Goal: Navigation & Orientation: Find specific page/section

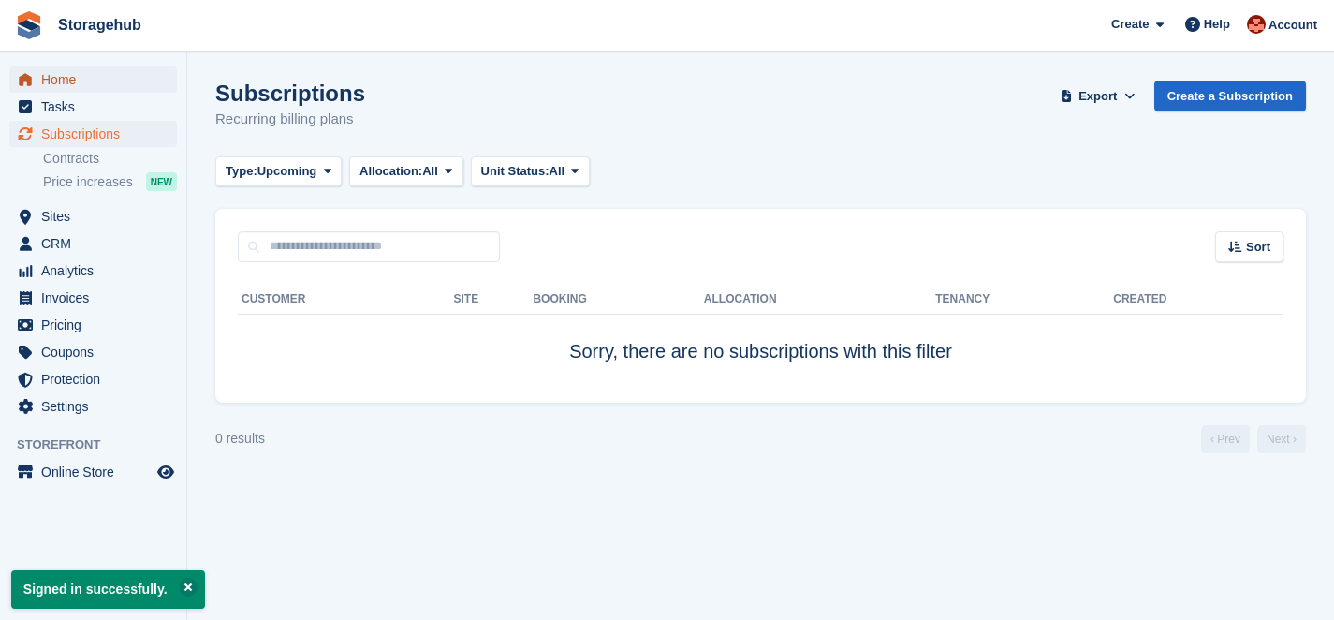
click at [111, 81] on span "Home" at bounding box center [97, 79] width 112 height 26
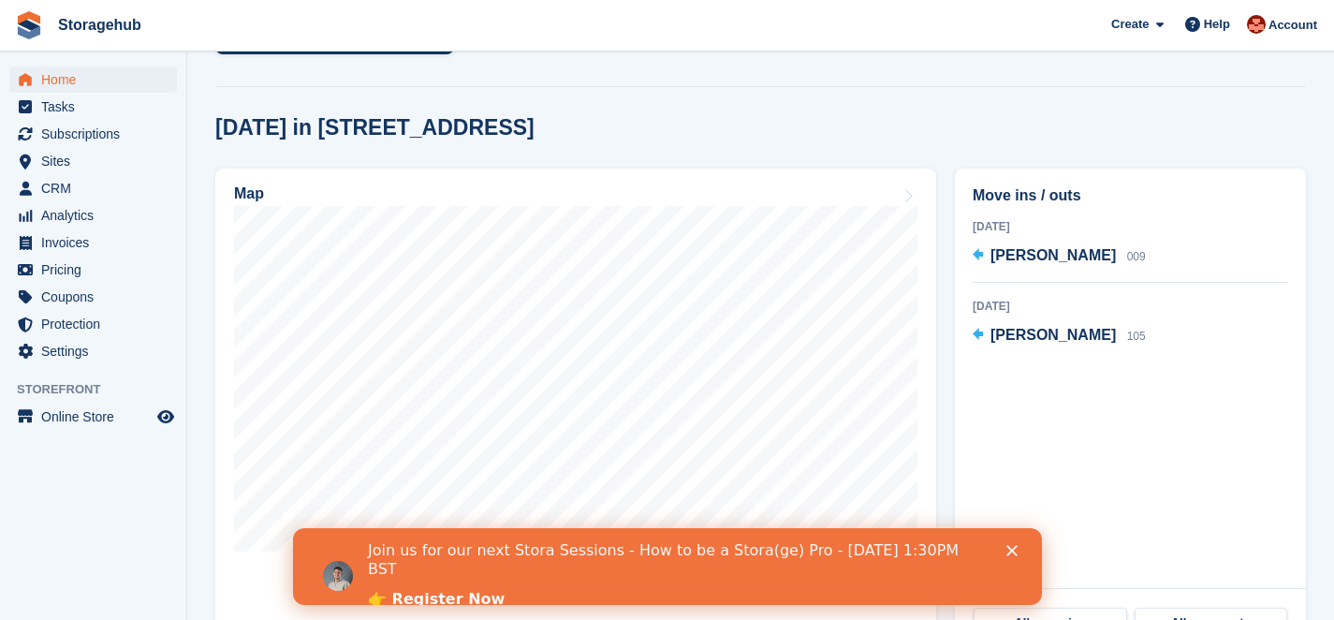
scroll to position [484, 0]
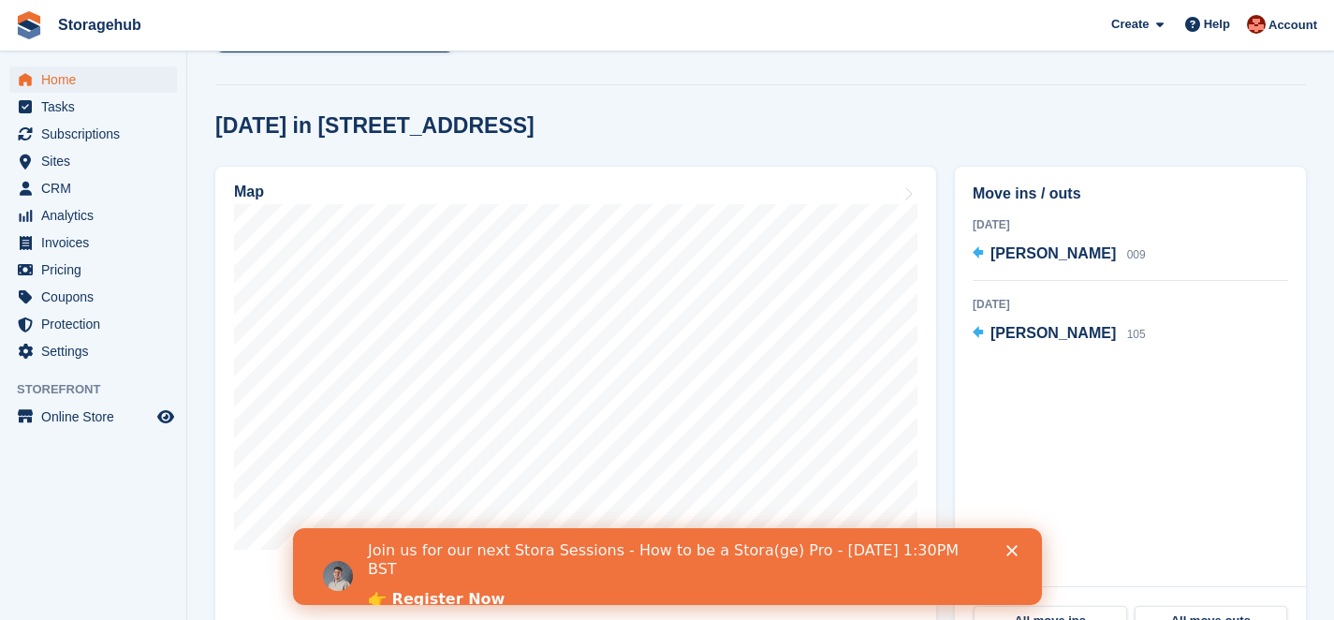
click at [1022, 552] on div "Close" at bounding box center [1015, 550] width 19 height 11
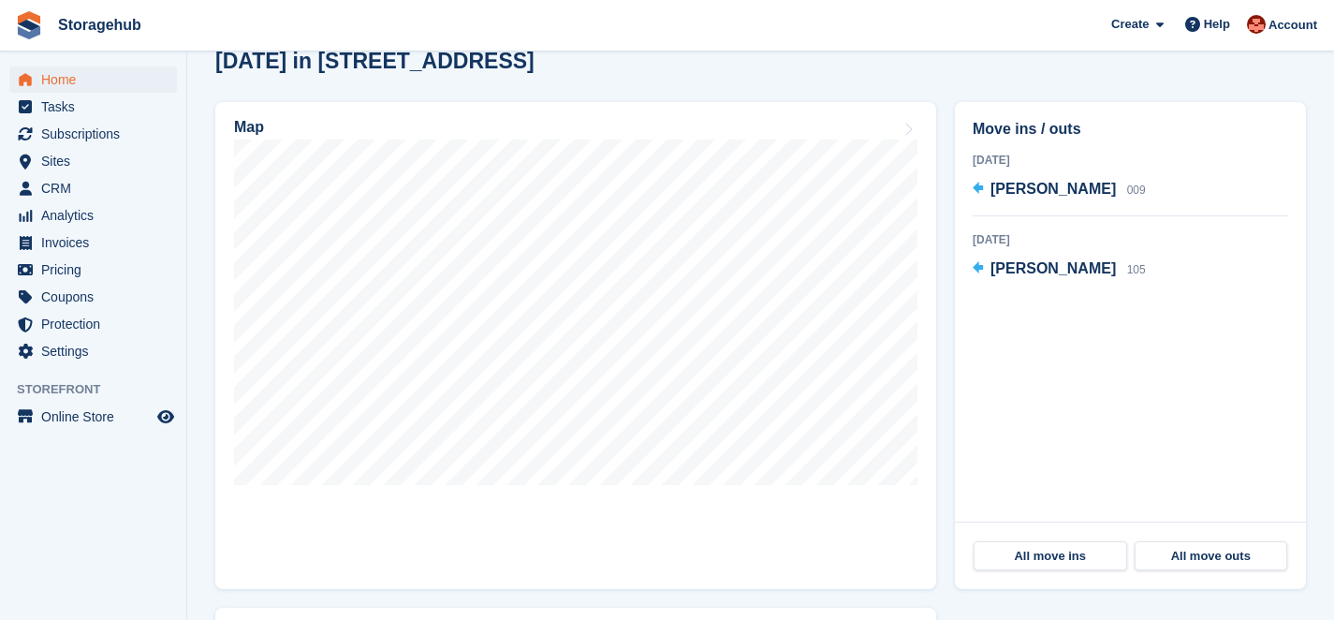
scroll to position [545, 0]
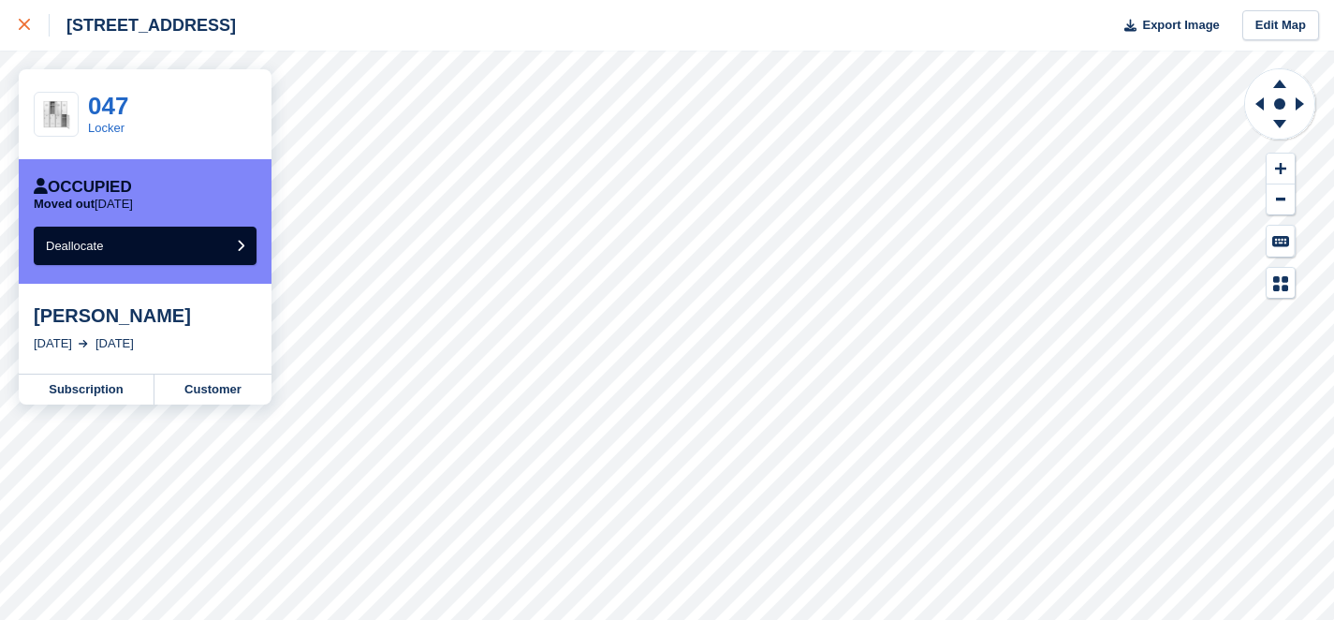
click at [25, 27] on icon at bounding box center [24, 24] width 11 height 11
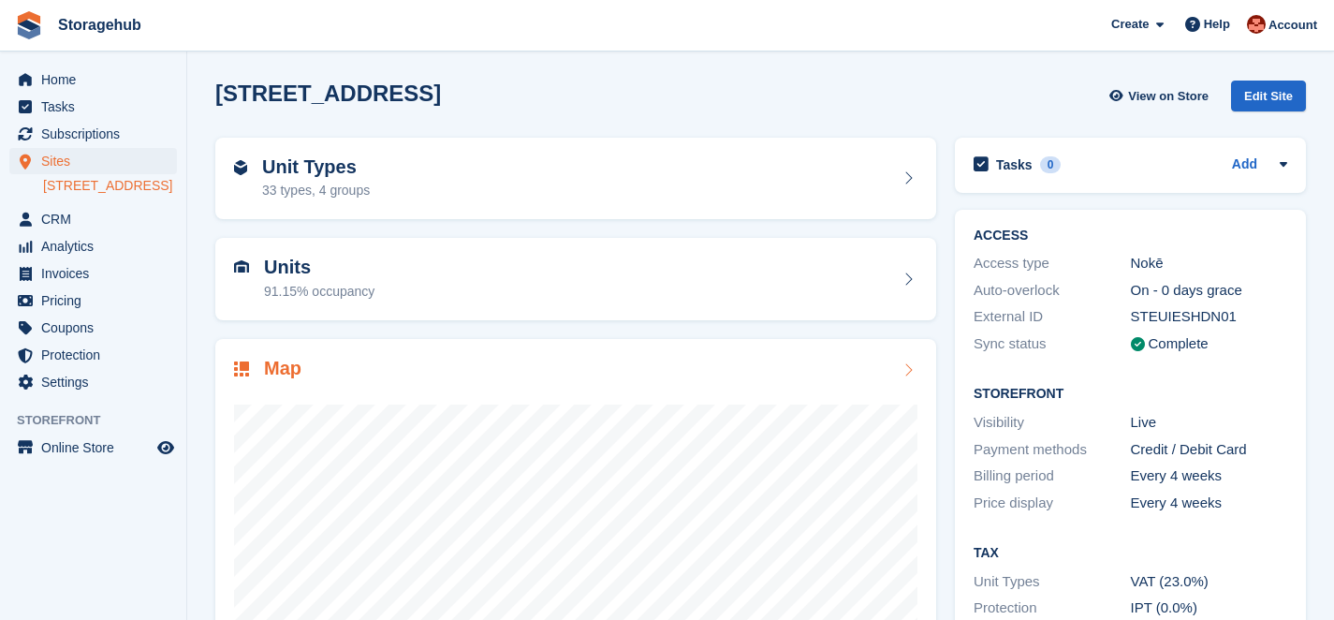
scroll to position [7, 0]
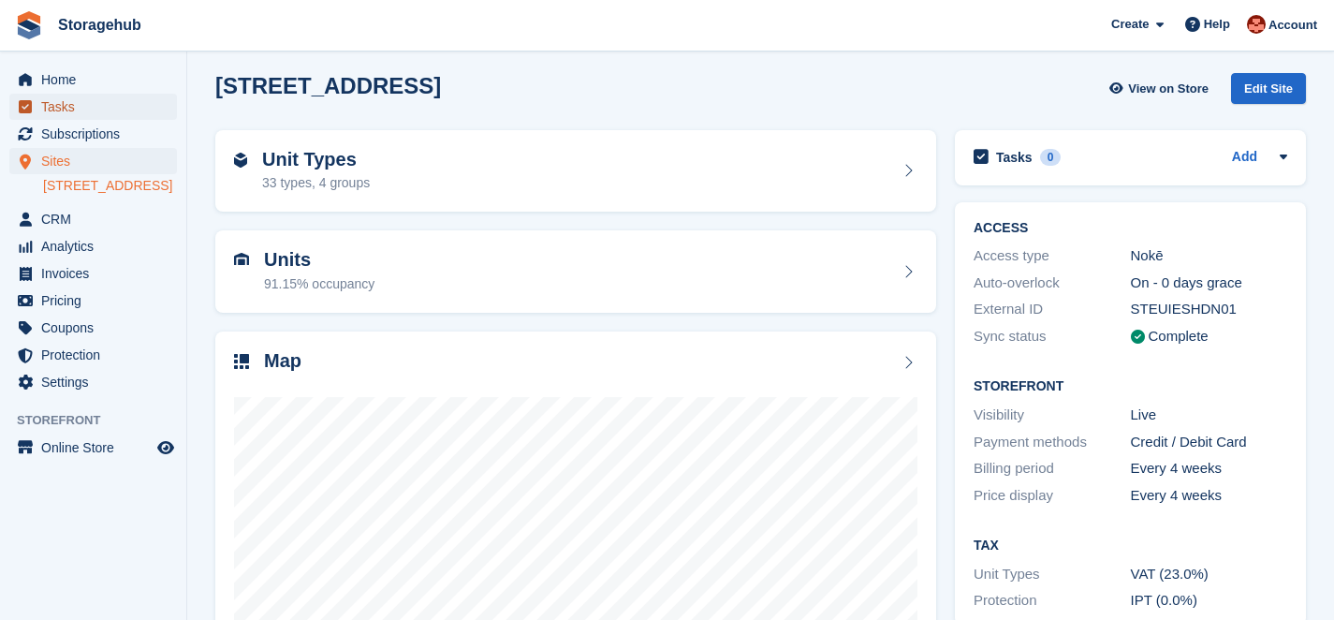
click at [131, 94] on span "Tasks" at bounding box center [97, 107] width 112 height 26
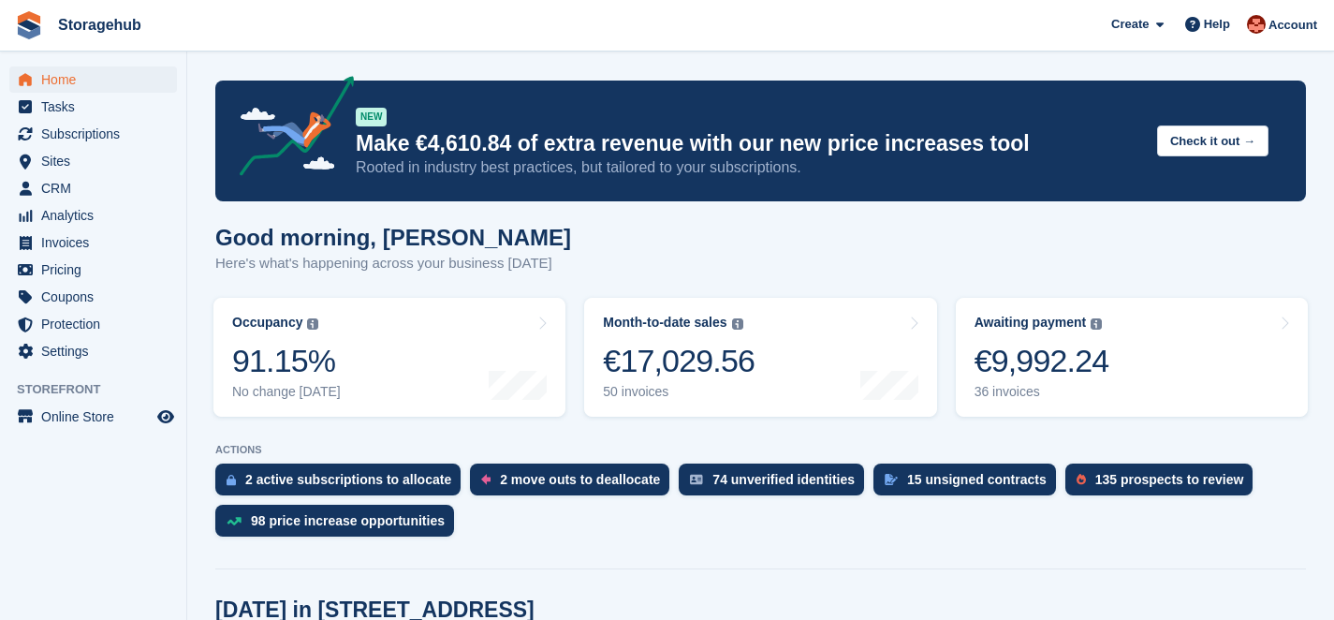
scroll to position [538, 0]
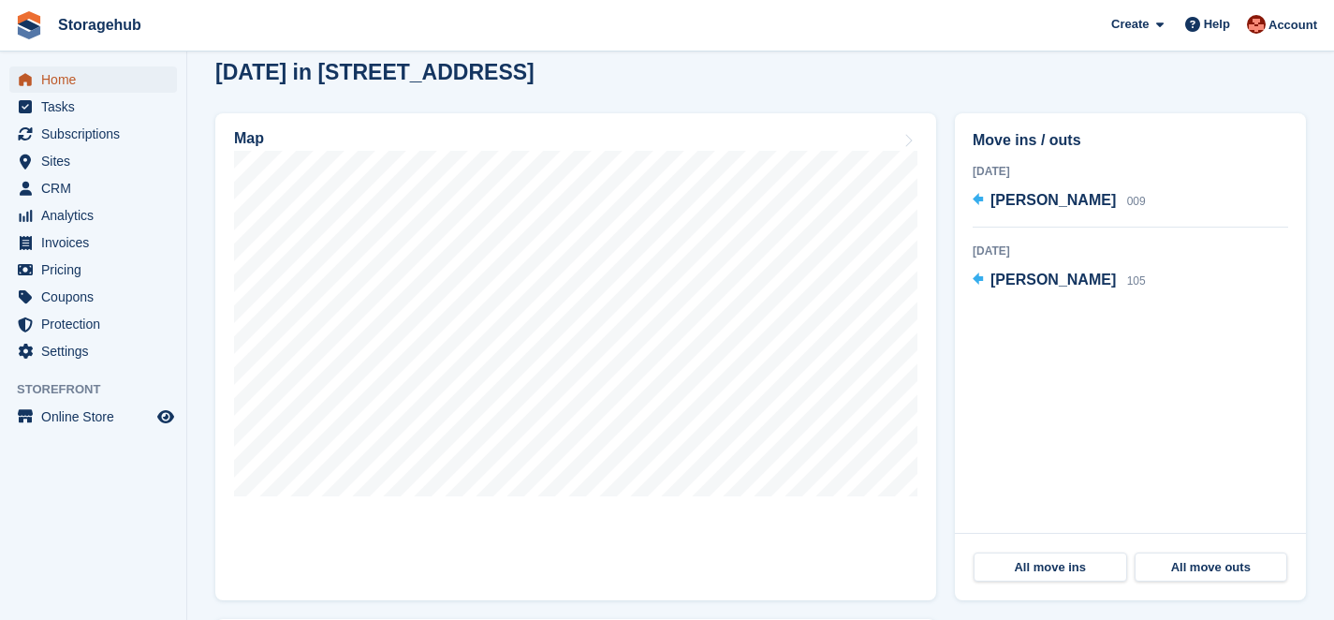
click at [110, 83] on span "Home" at bounding box center [97, 79] width 112 height 26
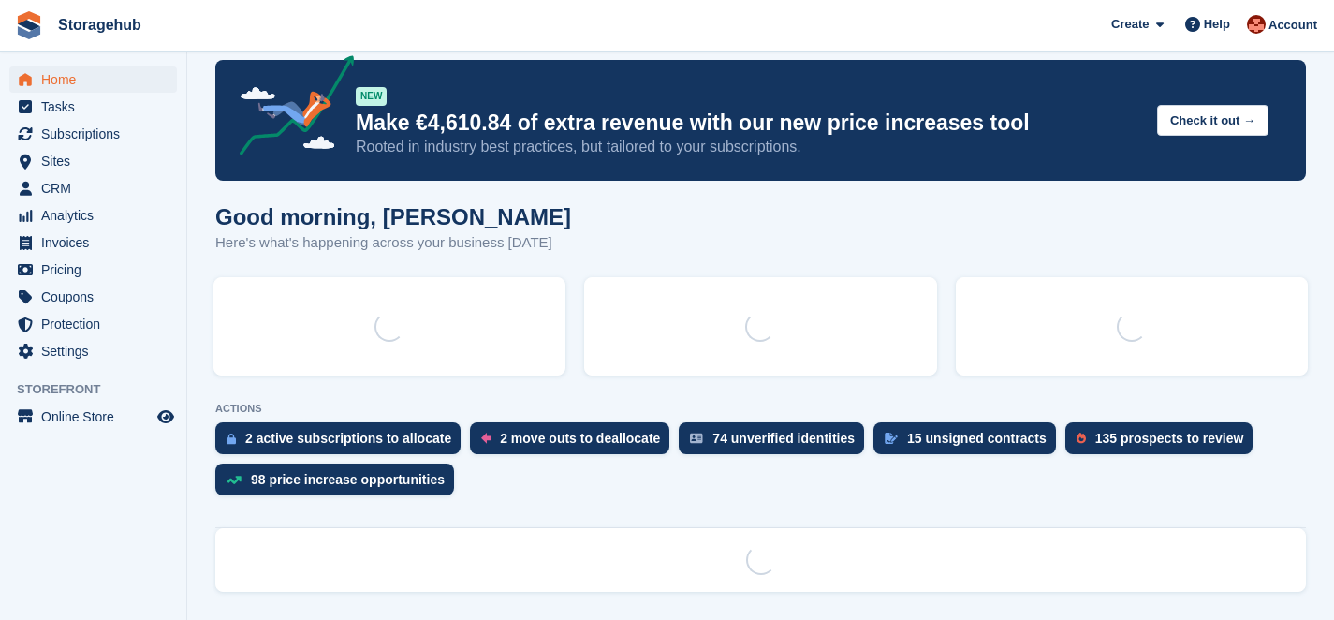
scroll to position [0, 0]
